Goal: Book appointment/travel/reservation

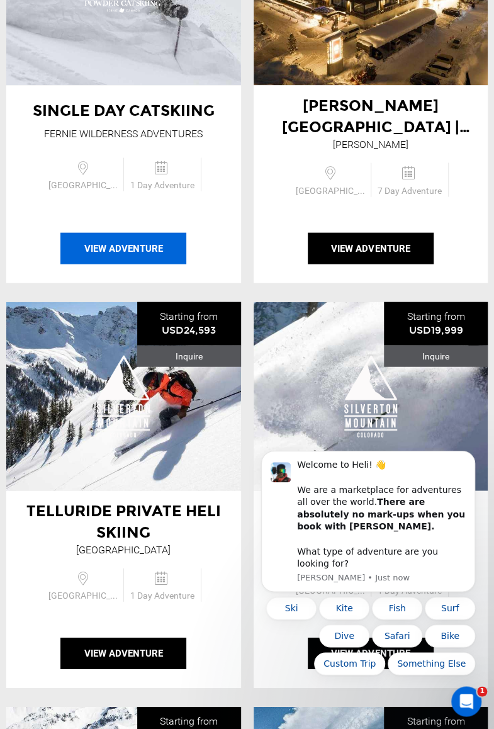
scroll to position [1007, 0]
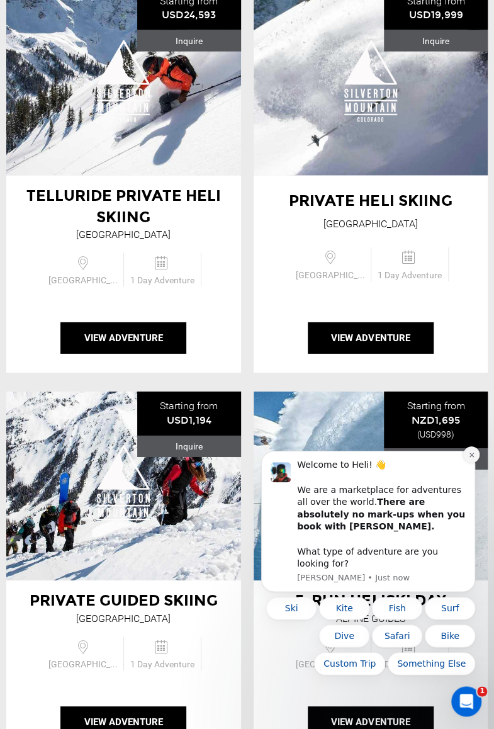
click at [469, 458] on icon "Dismiss notification" at bounding box center [471, 454] width 7 height 7
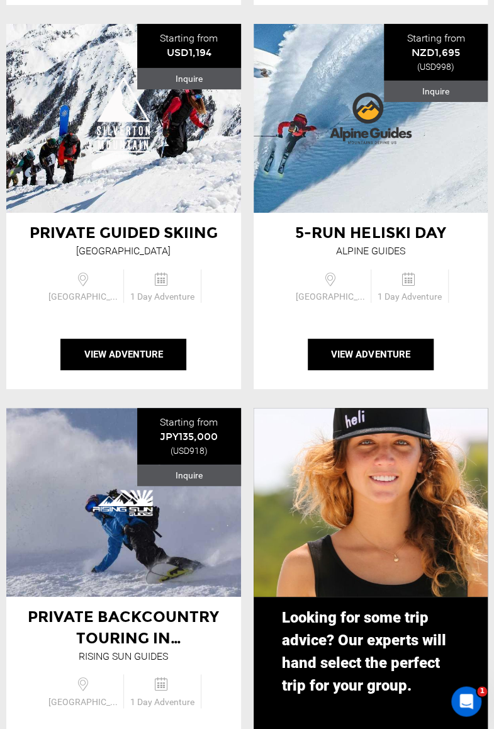
scroll to position [1447, 0]
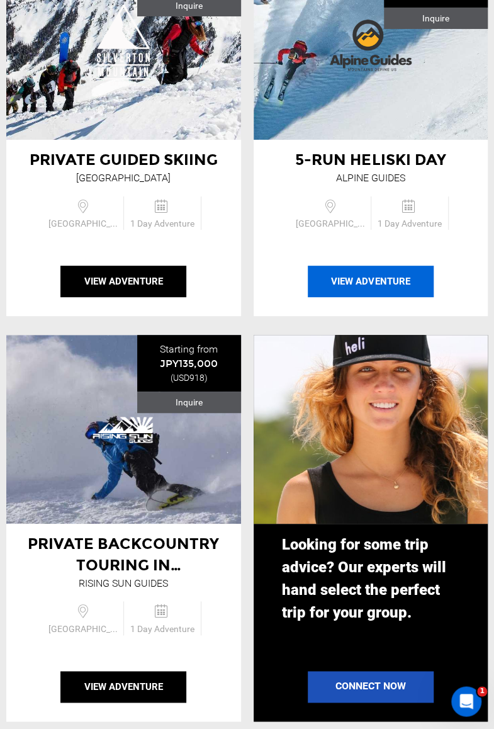
click at [366, 279] on button "View Adventure" at bounding box center [371, 281] width 126 height 31
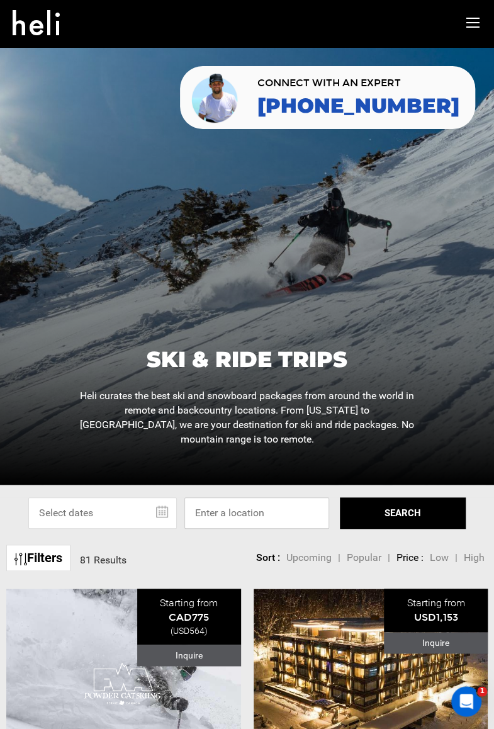
click at [254, 515] on input at bounding box center [256, 512] width 145 height 31
click at [169, 508] on input "text" at bounding box center [102, 512] width 148 height 31
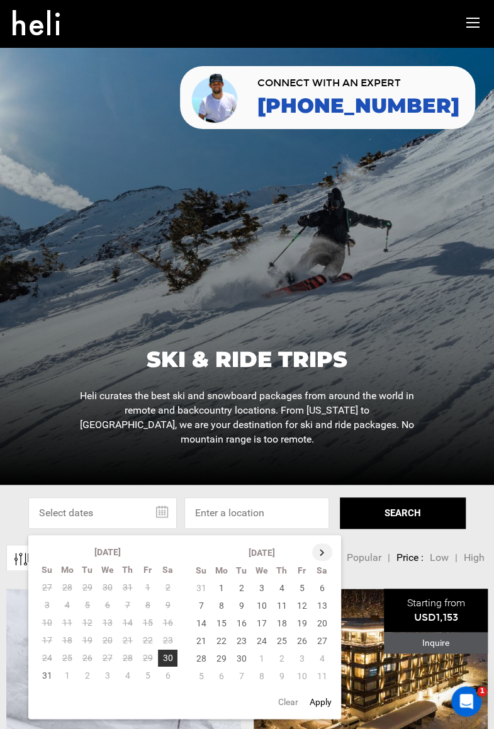
click at [322, 553] on th at bounding box center [322, 552] width 20 height 18
click at [322, 553] on th at bounding box center [323, 552] width 20 height 18
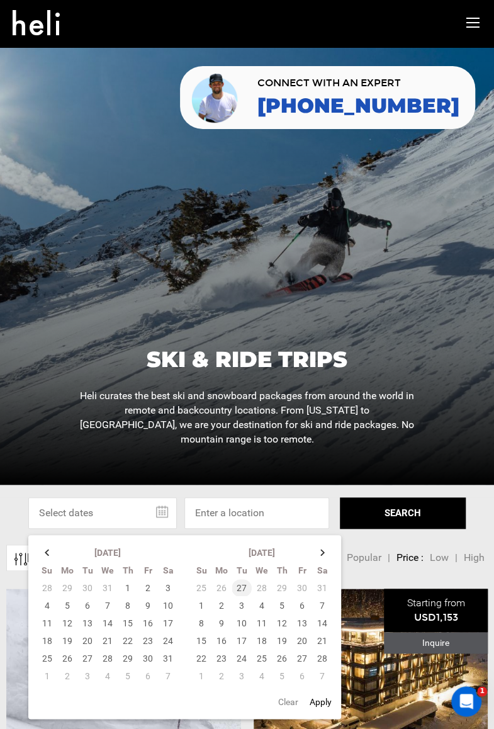
click at [243, 587] on td "27" at bounding box center [242, 588] width 20 height 18
click at [285, 700] on button "Clear" at bounding box center [288, 701] width 28 height 23
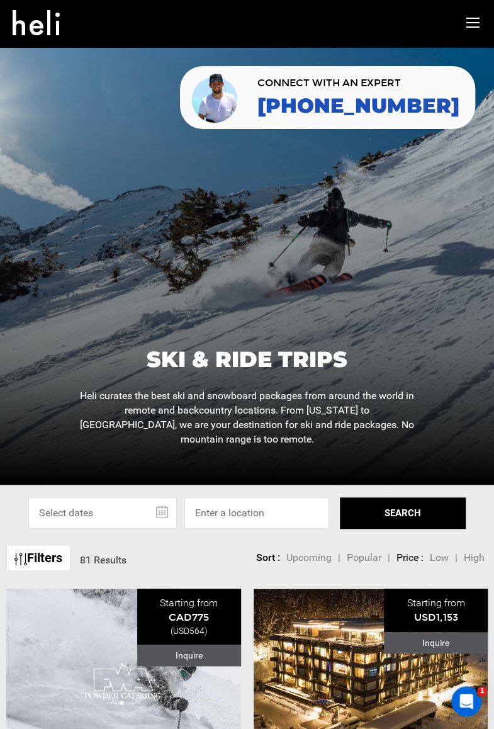
click at [162, 514] on input "text" at bounding box center [102, 512] width 148 height 31
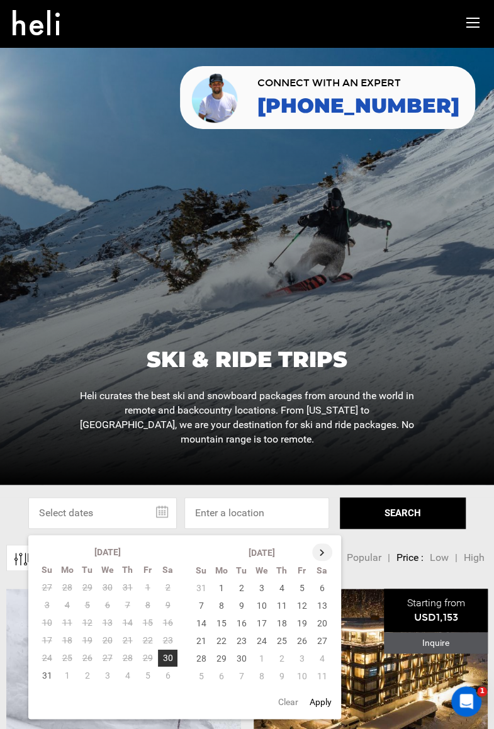
click at [323, 547] on th at bounding box center [322, 552] width 20 height 18
click at [320, 551] on th at bounding box center [323, 552] width 20 height 18
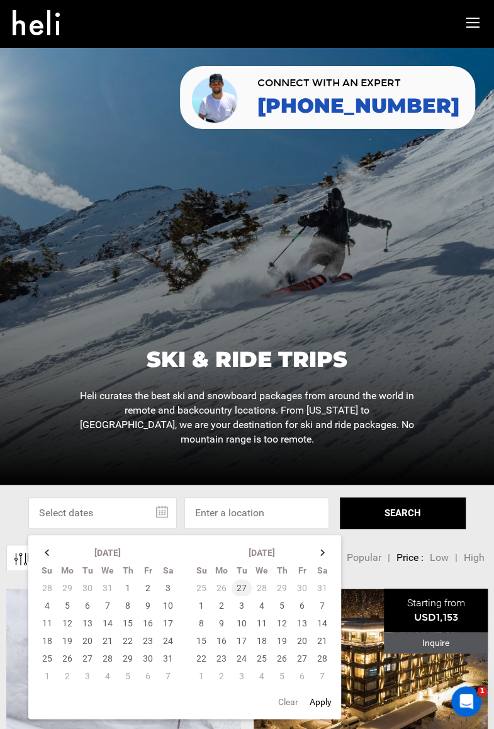
click at [240, 586] on td "27" at bounding box center [242, 588] width 20 height 18
click at [238, 586] on td "27" at bounding box center [242, 588] width 20 height 18
drag, startPoint x: 91, startPoint y: 656, endPoint x: 217, endPoint y: 601, distance: 138.0
click at [206, 613] on div "[DATE] Su Mo Tu We Th Fr Sa 28 29 30 31 1 2 3 4 5 6 7 8 9 10 11 12 13 14 15 16 …" at bounding box center [184, 627] width 313 height 184
click at [281, 517] on input at bounding box center [256, 512] width 145 height 31
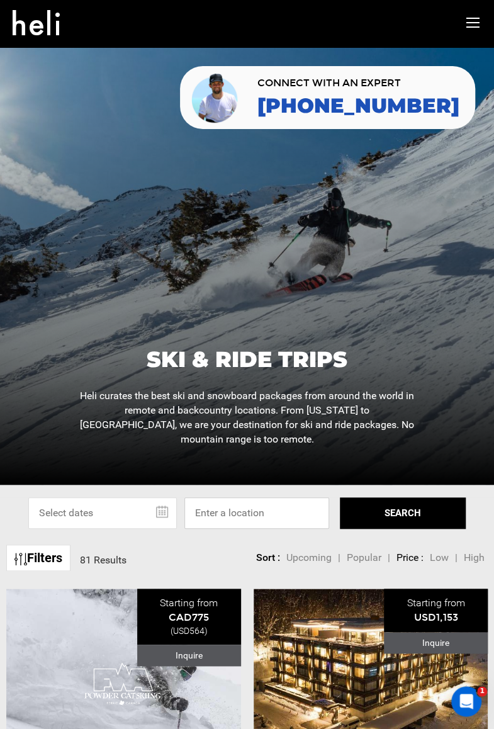
click at [283, 513] on input at bounding box center [256, 512] width 145 height 31
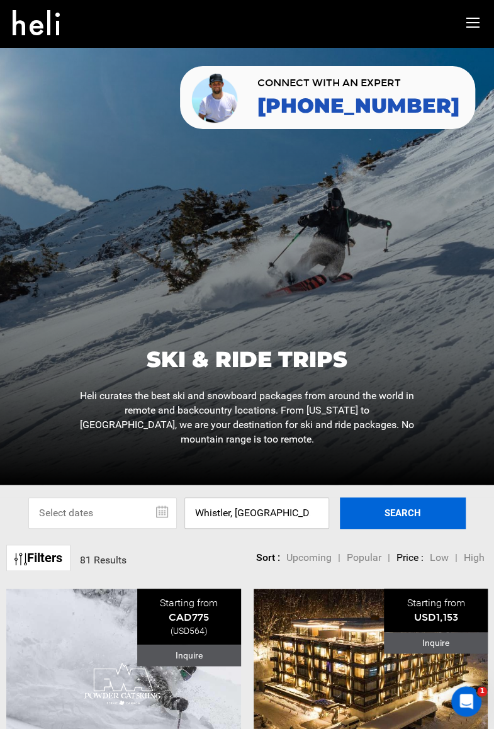
type input "Whistler, [GEOGRAPHIC_DATA], [GEOGRAPHIC_DATA]"
click at [382, 511] on button "SEARCH" at bounding box center [403, 512] width 126 height 31
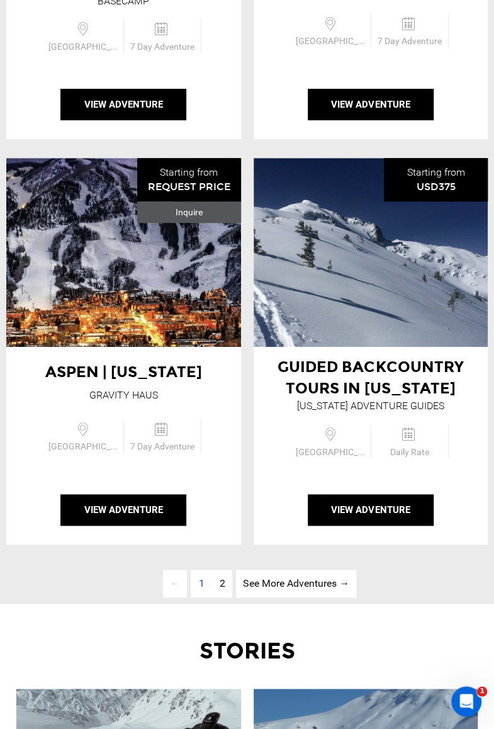
scroll to position [4530, 0]
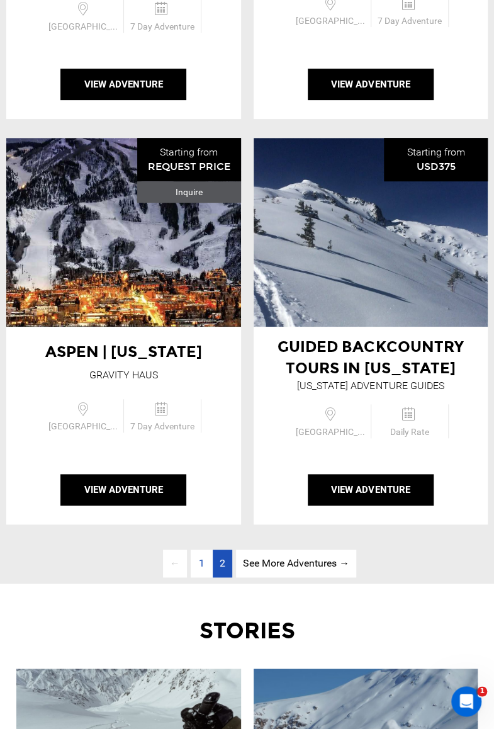
click at [215, 561] on link "page 2" at bounding box center [223, 563] width 20 height 28
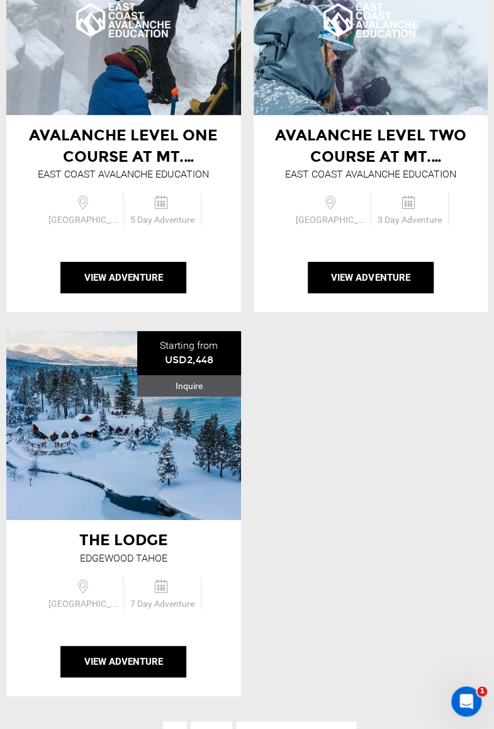
scroll to position [2668, 0]
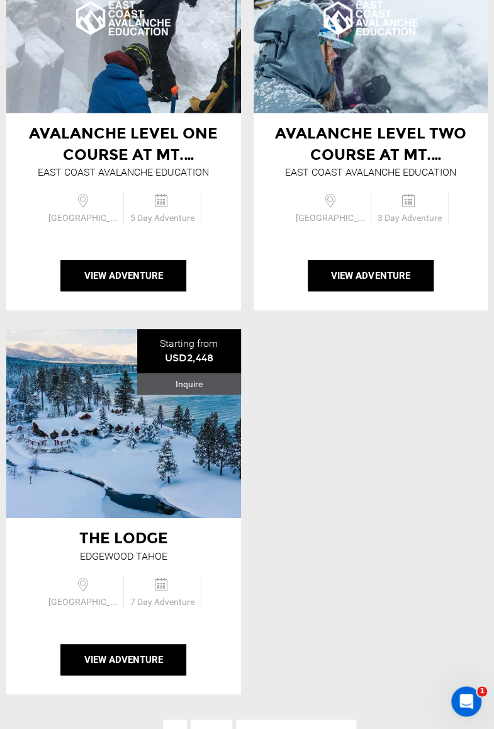
scroll to position [1916, 0]
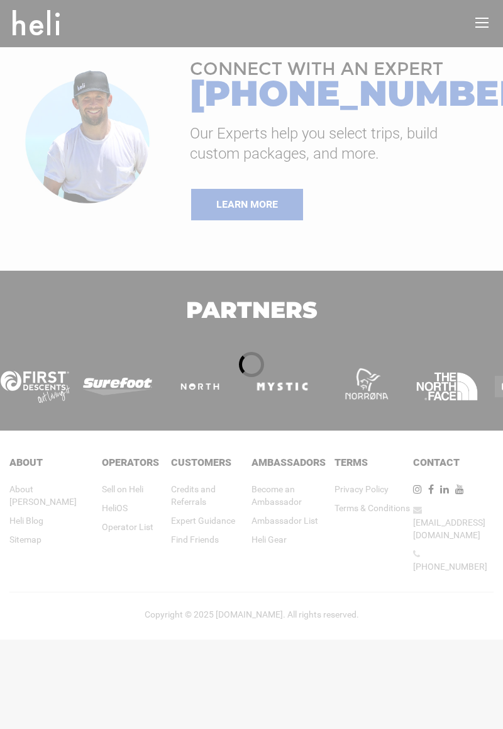
type input "Heli Skiing"
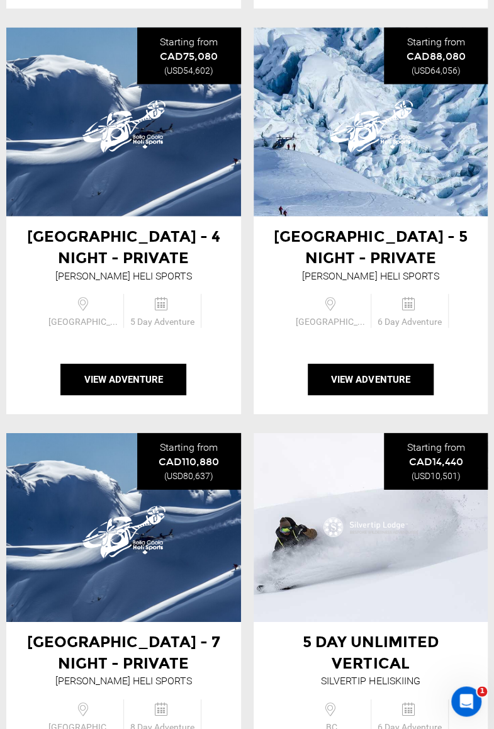
scroll to position [4600, 0]
